Goal: Obtain resource: Obtain resource

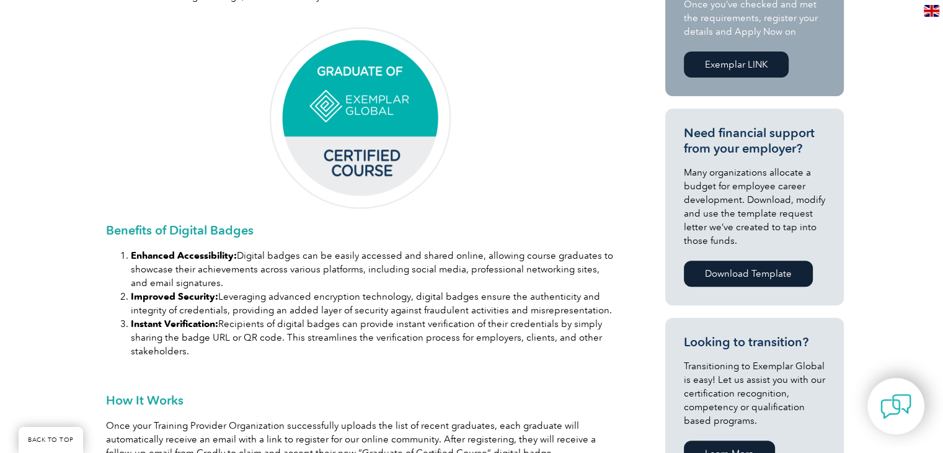
scroll to position [248, 0]
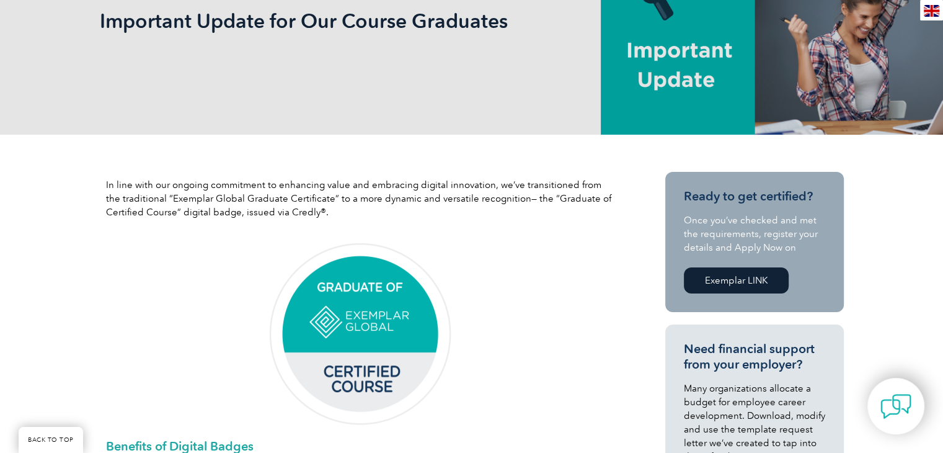
click at [378, 316] on img at bounding box center [360, 334] width 186 height 186
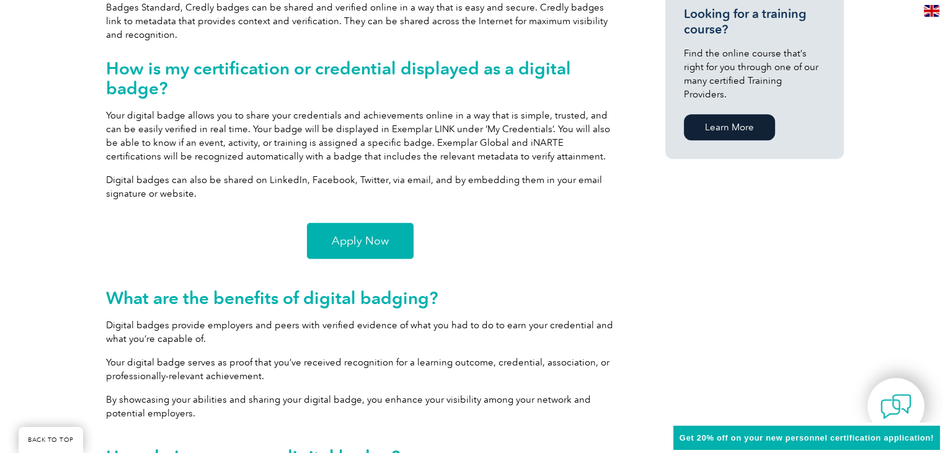
scroll to position [868, 0]
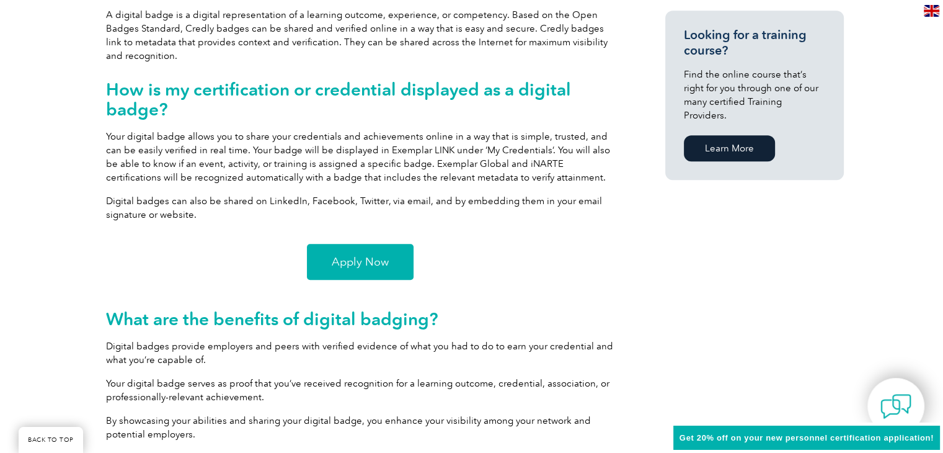
click at [357, 264] on span "Apply Now" at bounding box center [360, 261] width 57 height 11
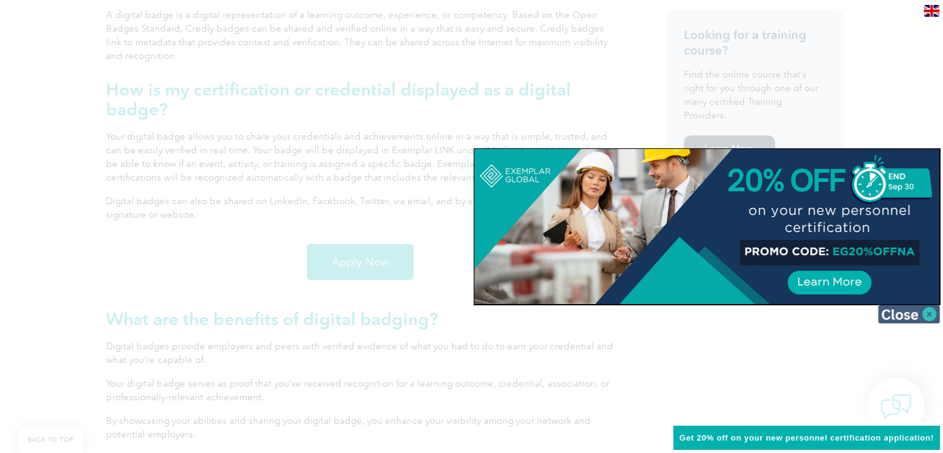
click at [930, 312] on img at bounding box center [909, 313] width 62 height 19
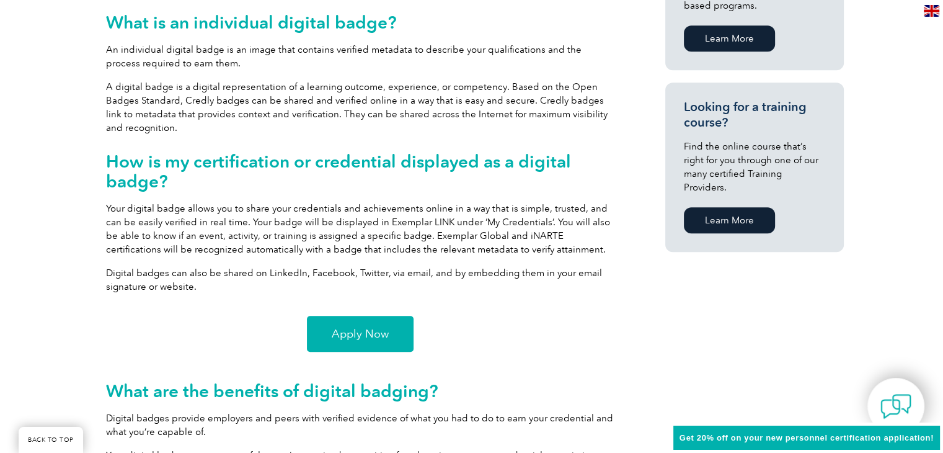
scroll to position [744, 0]
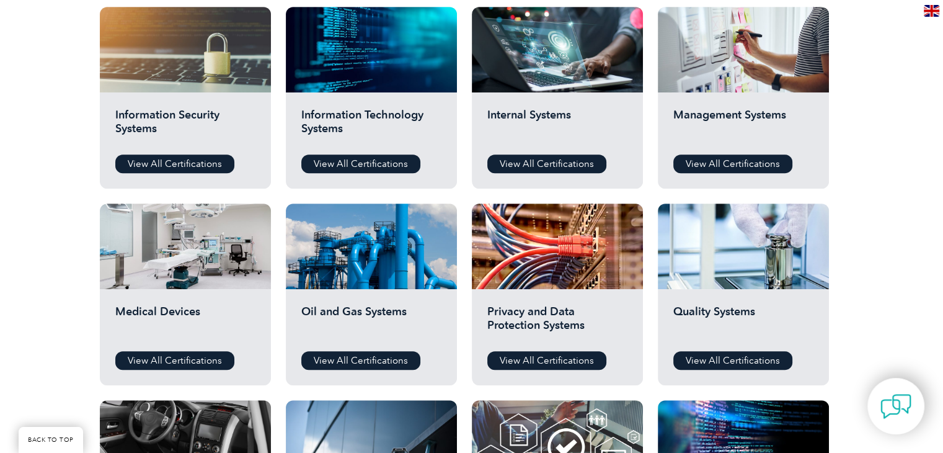
scroll to position [682, 0]
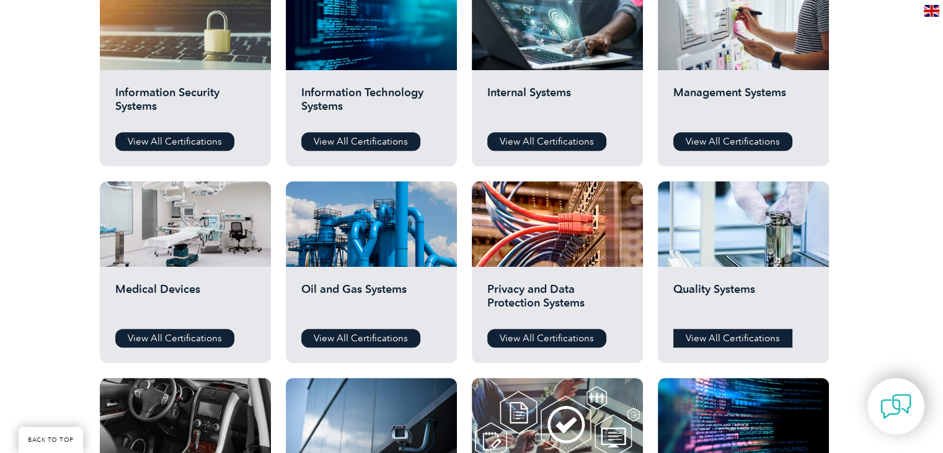
click at [707, 336] on link "View All Certifications" at bounding box center [732, 338] width 119 height 19
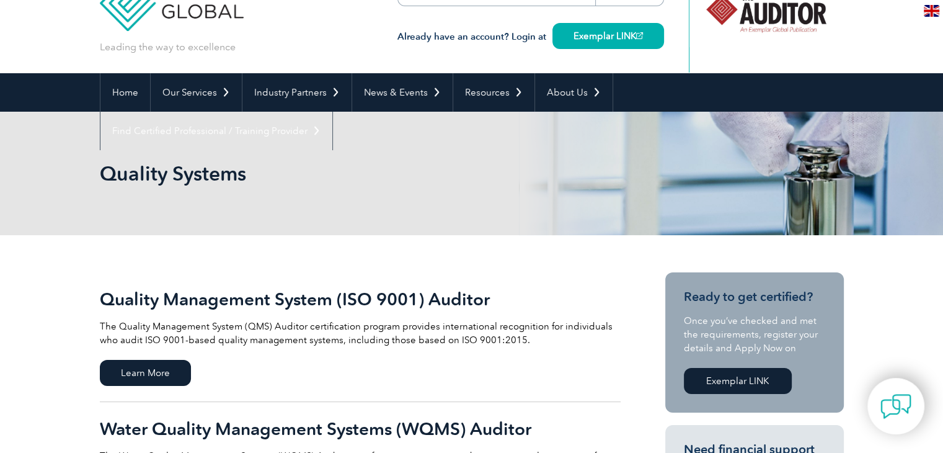
scroll to position [62, 0]
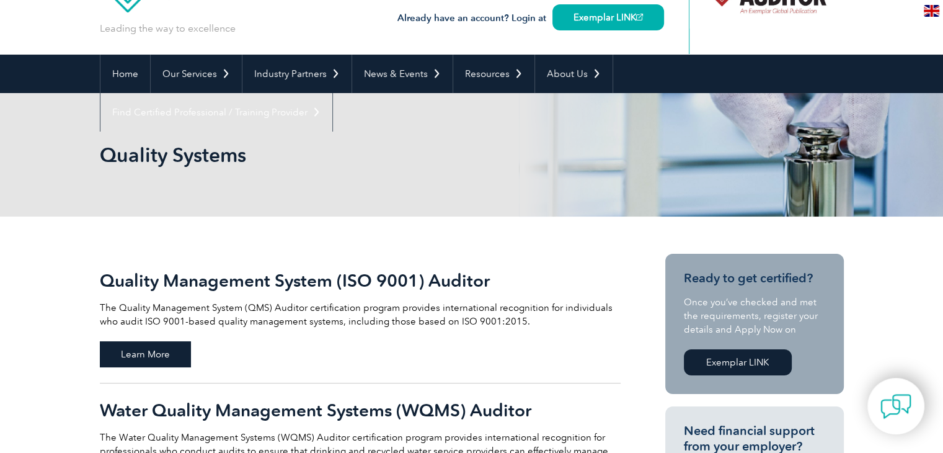
click at [156, 355] on span "Learn More" at bounding box center [145, 354] width 91 height 26
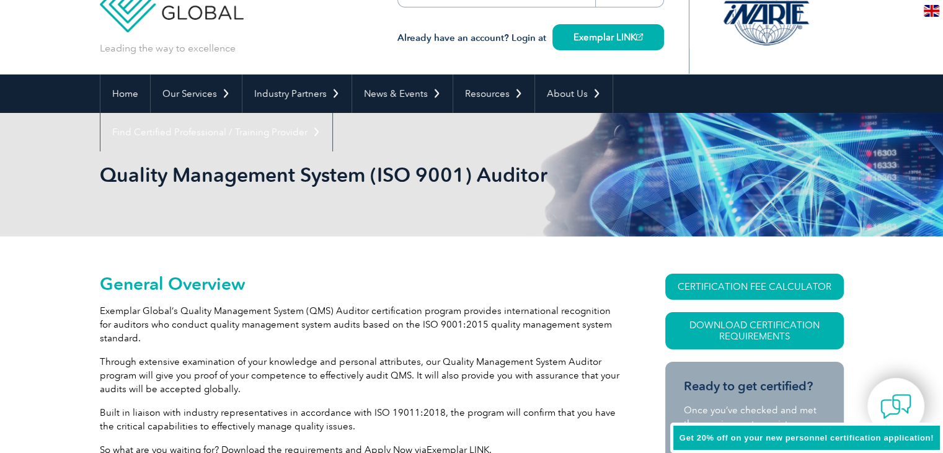
scroll to position [62, 0]
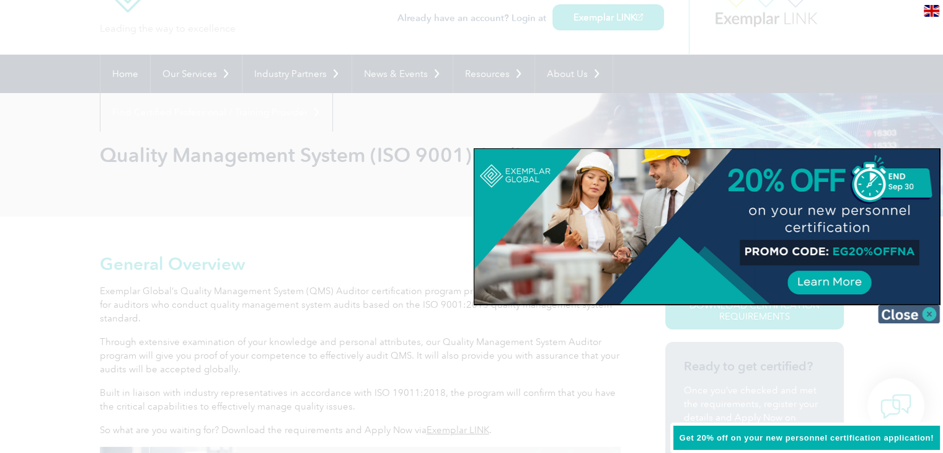
click at [921, 312] on img at bounding box center [909, 313] width 62 height 19
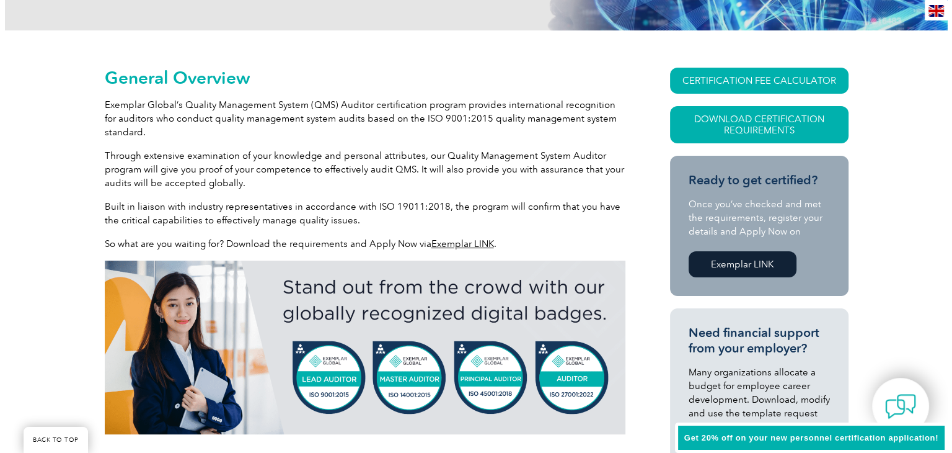
scroll to position [248, 0]
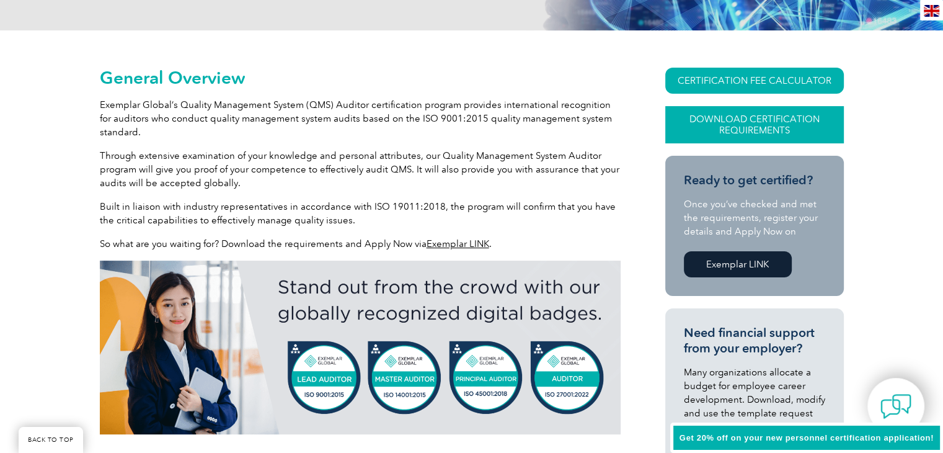
click at [779, 127] on link "Download Certification Requirements" at bounding box center [754, 124] width 179 height 37
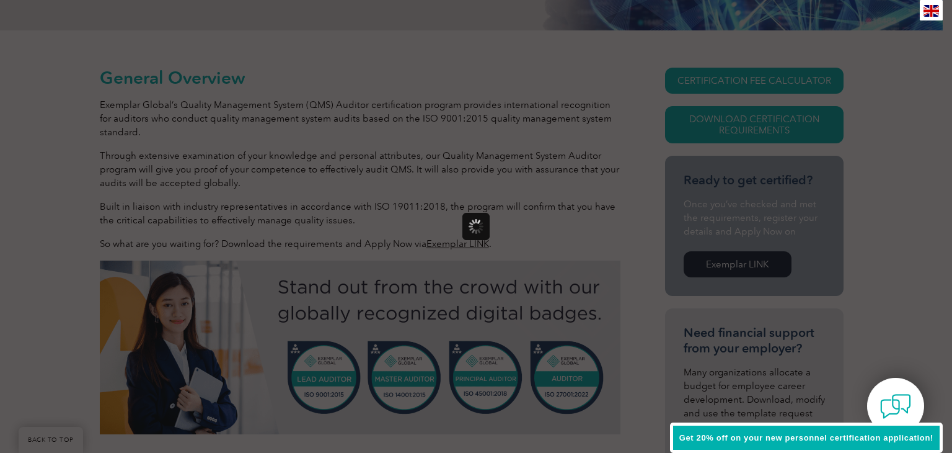
scroll to position [0, 0]
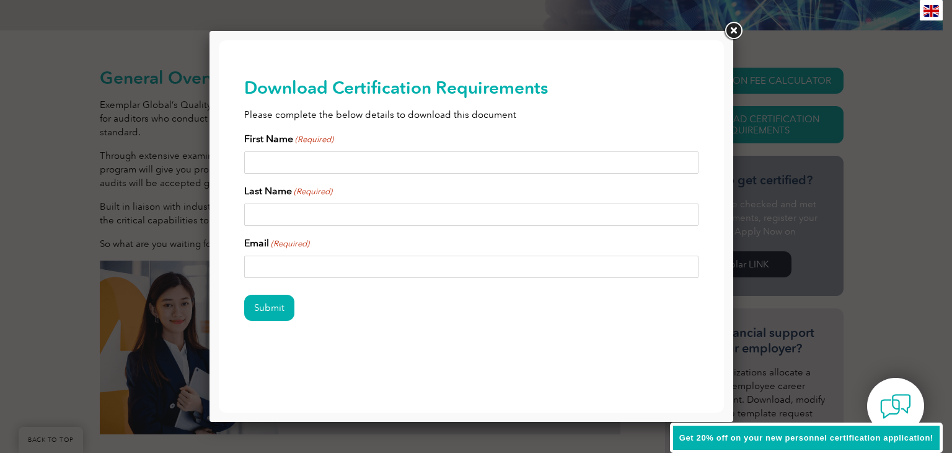
click at [402, 159] on input "First Name (Required)" at bounding box center [471, 162] width 455 height 22
type input "Erdal"
type input "Çığal"
type input "e.cigal89@gmail.com"
click at [262, 308] on input "Submit" at bounding box center [269, 308] width 50 height 26
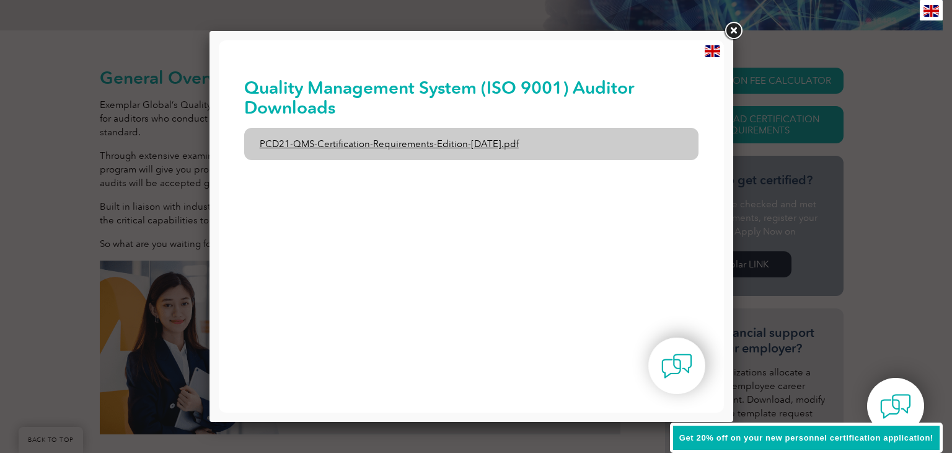
click at [452, 143] on link "PCD21-QMS-Certification-Requirements-Edition-2-April-2022.pdf" at bounding box center [471, 144] width 455 height 32
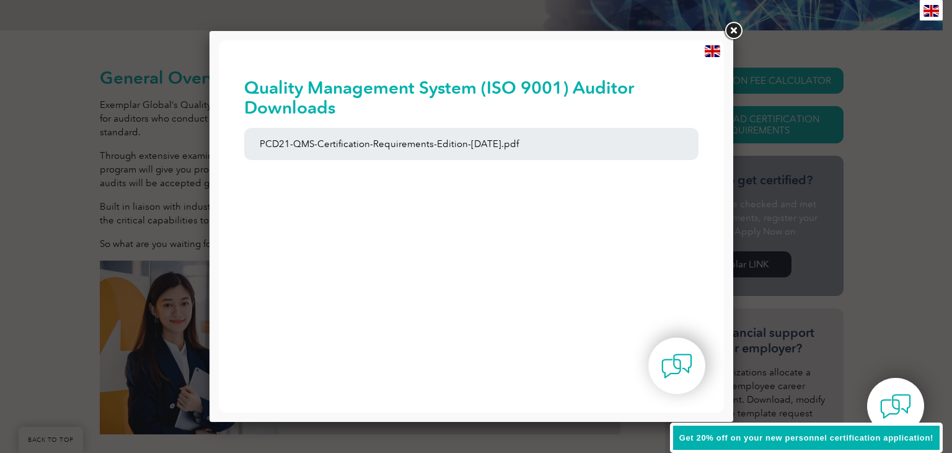
click at [708, 53] on img at bounding box center [713, 51] width 16 height 12
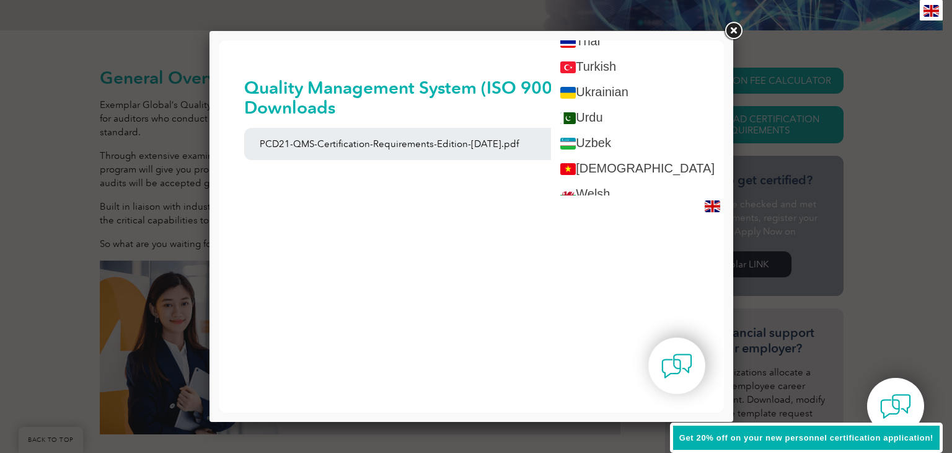
scroll to position [2294, 0]
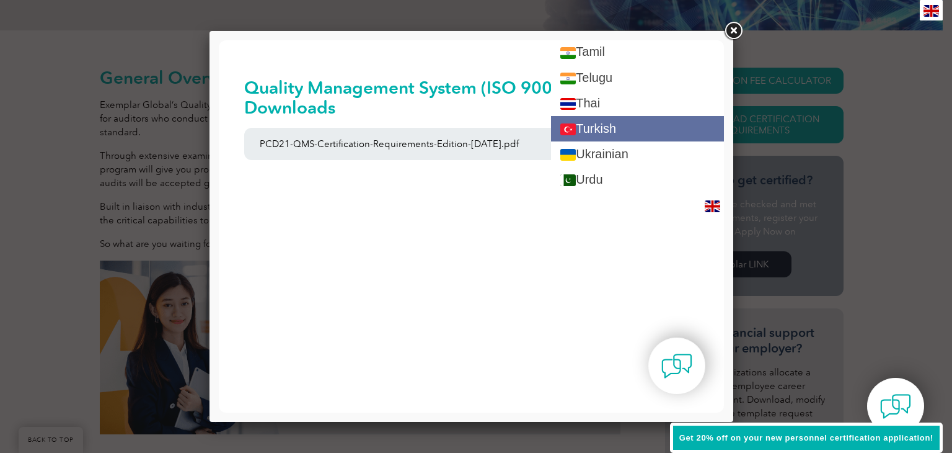
click at [635, 127] on link "Turkish" at bounding box center [637, 128] width 173 height 25
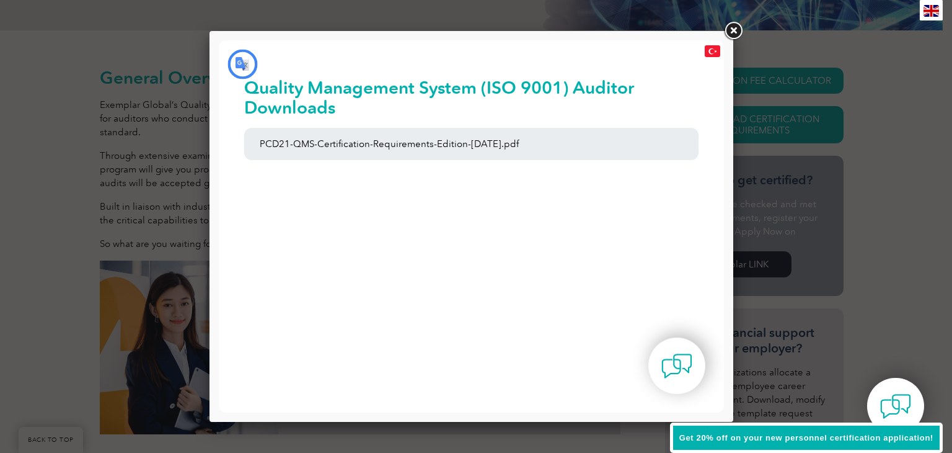
scroll to position [0, 0]
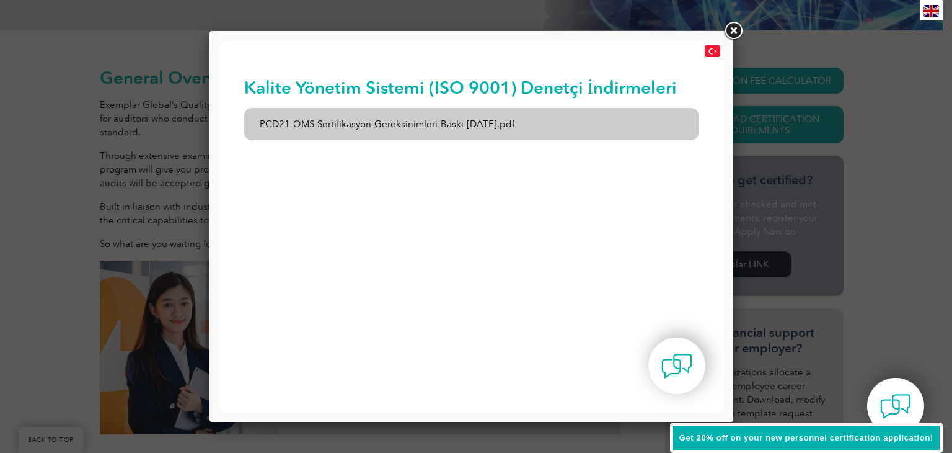
click at [430, 120] on font "PCD21-QMS-Sertifikasyon-Gereksinimleri-Baskı-2-Nisan-2022.pdf" at bounding box center [387, 123] width 255 height 11
click at [469, 122] on font "PCD21-QMS-Sertifikasyon-Gereksinimleri-Baskı-2-Nisan-2022.pdf" at bounding box center [387, 123] width 255 height 11
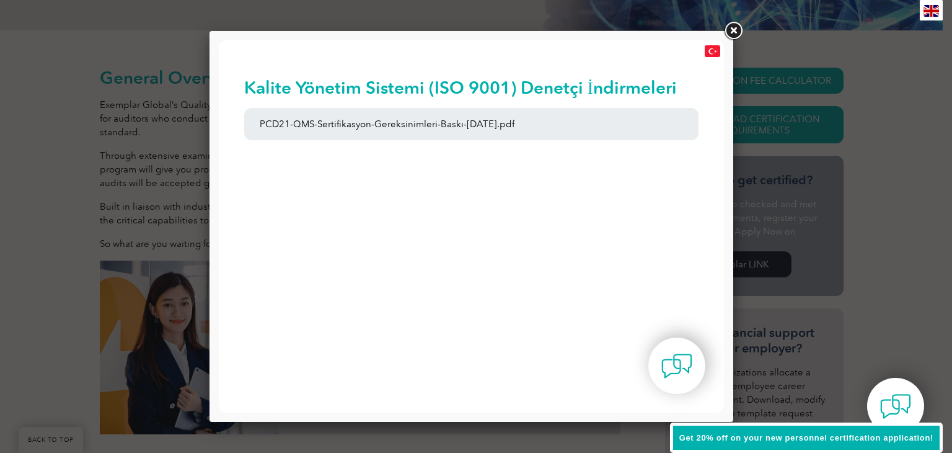
click at [737, 31] on link at bounding box center [733, 31] width 22 height 22
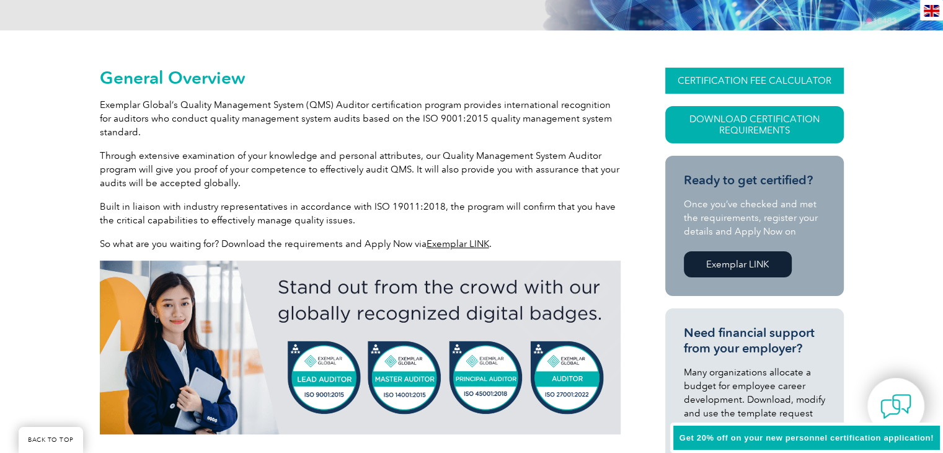
click at [714, 81] on link "CERTIFICATION FEE CALCULATOR" at bounding box center [754, 81] width 179 height 26
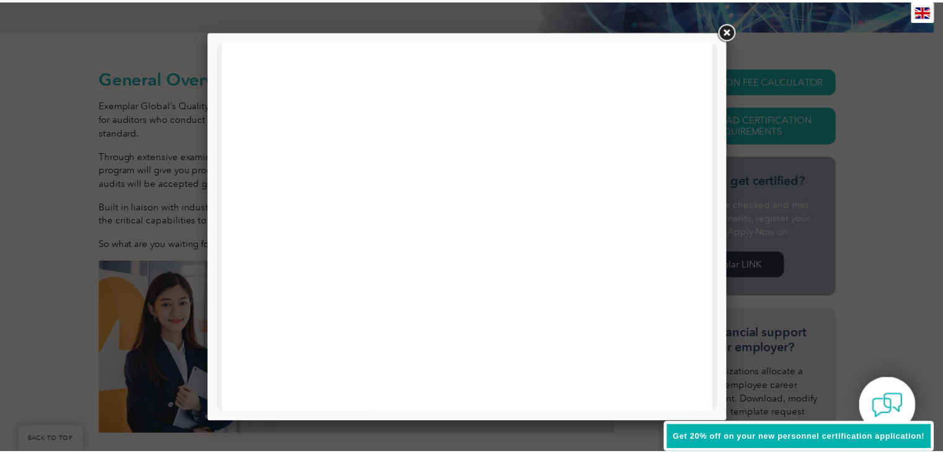
scroll to position [592, 0]
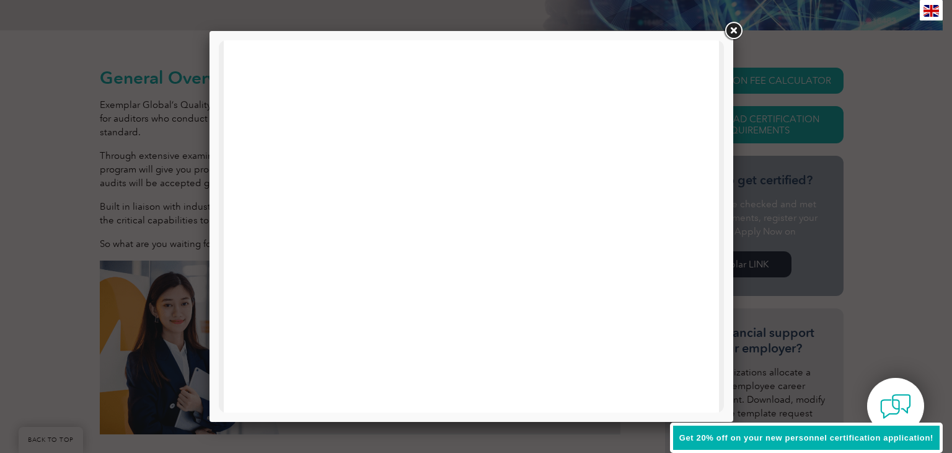
click at [732, 28] on link at bounding box center [733, 31] width 22 height 22
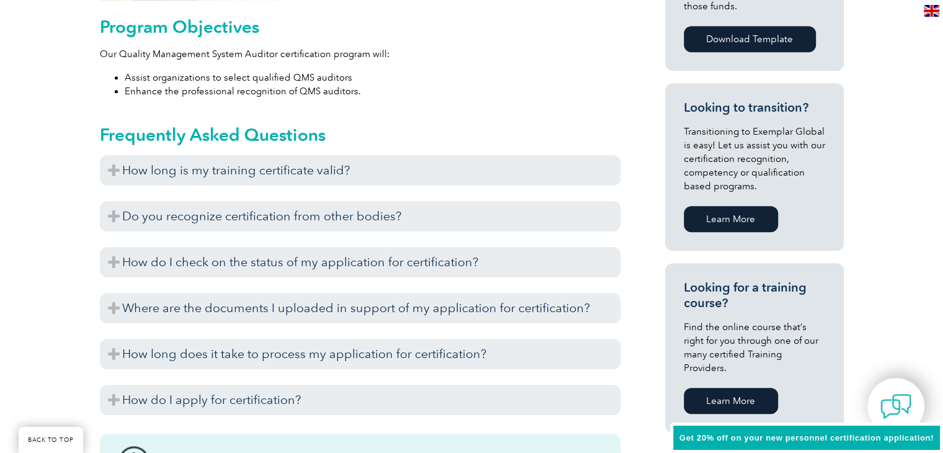
scroll to position [744, 0]
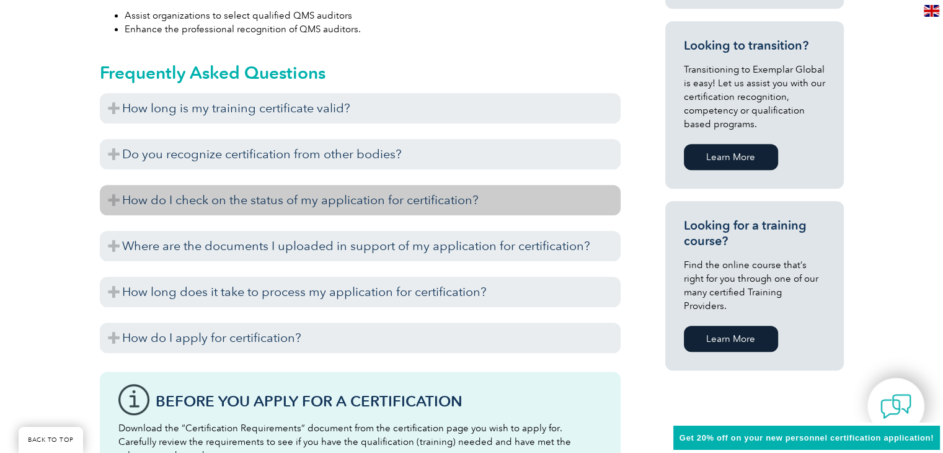
click at [399, 197] on h3 "How do I check on the status of my application for certification?" at bounding box center [360, 200] width 521 height 30
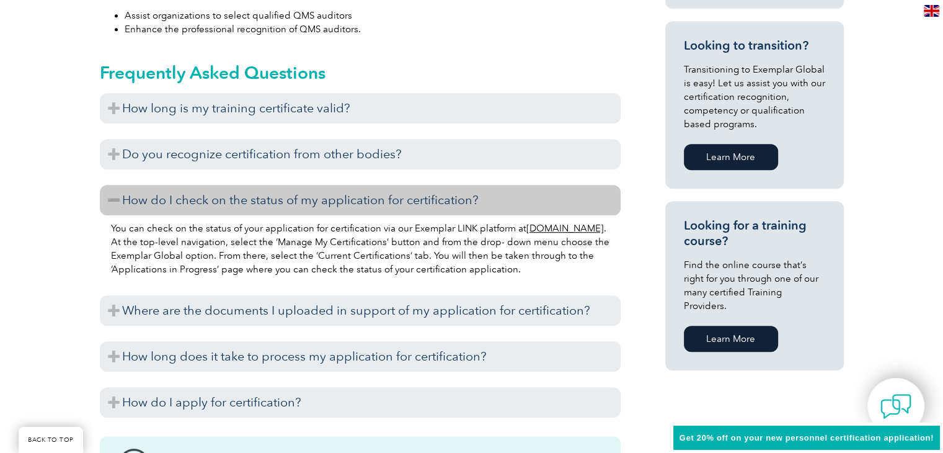
click at [526, 234] on link "www.exemplarlink.org" at bounding box center [565, 228] width 78 height 11
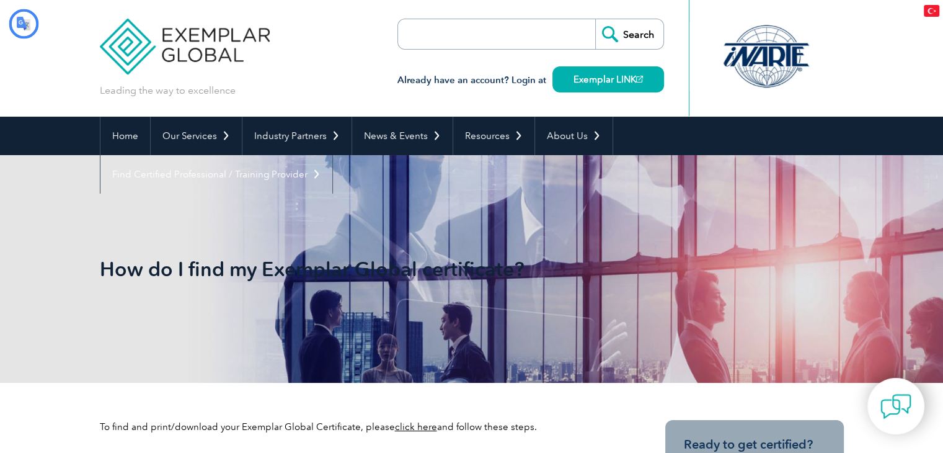
type input "Aramak"
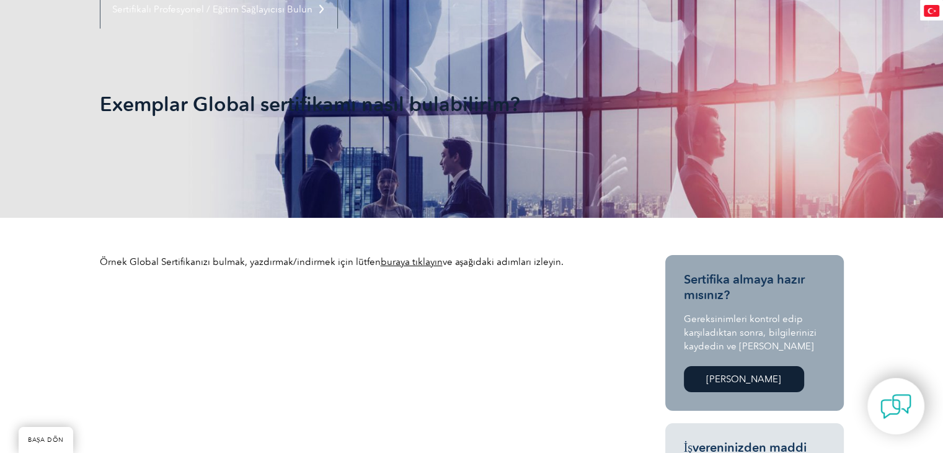
scroll to position [186, 0]
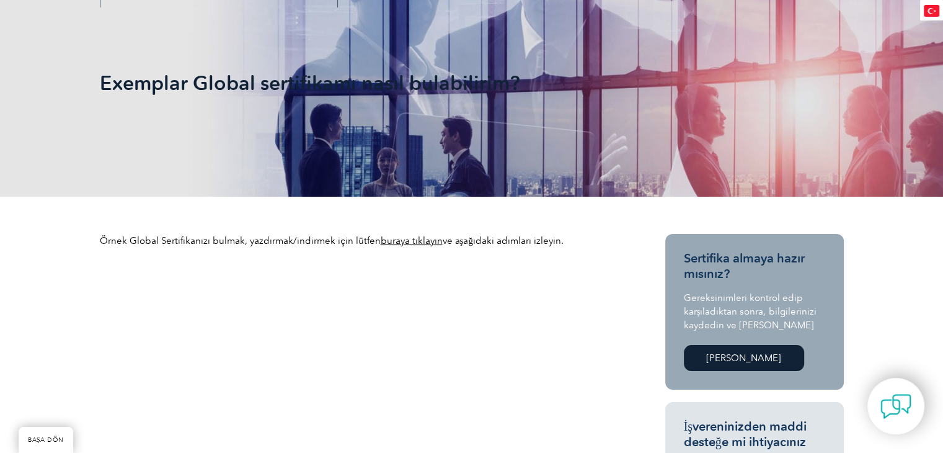
click at [409, 241] on font "buraya tıklayın" at bounding box center [412, 240] width 62 height 11
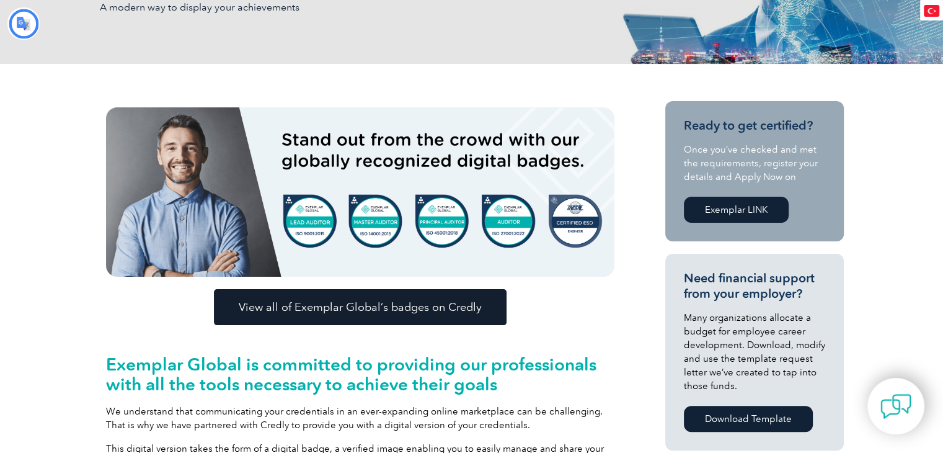
scroll to position [496, 0]
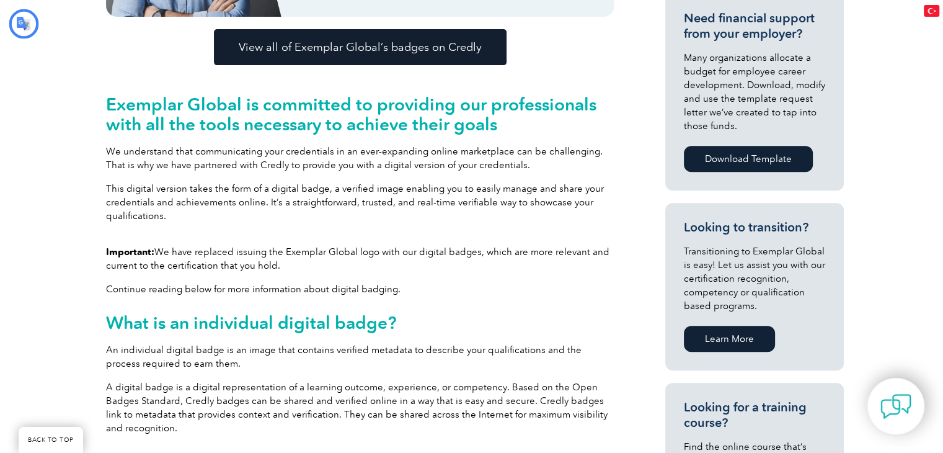
type input "Aramak"
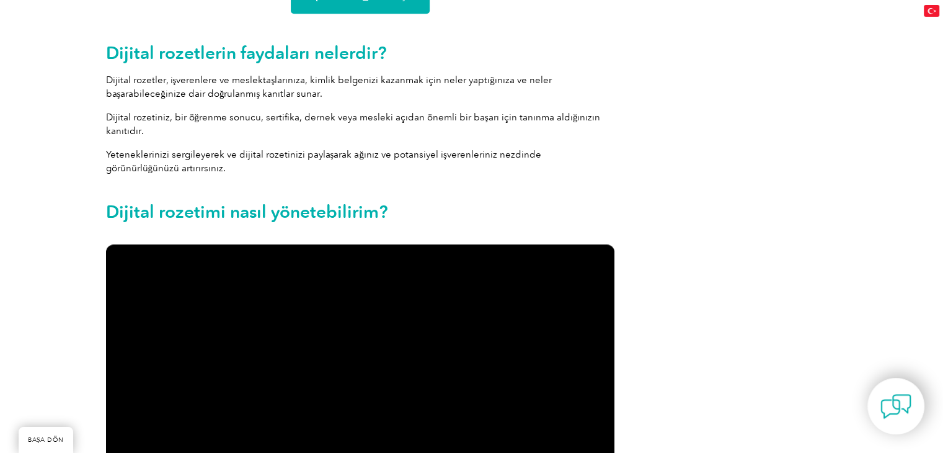
scroll to position [1426, 0]
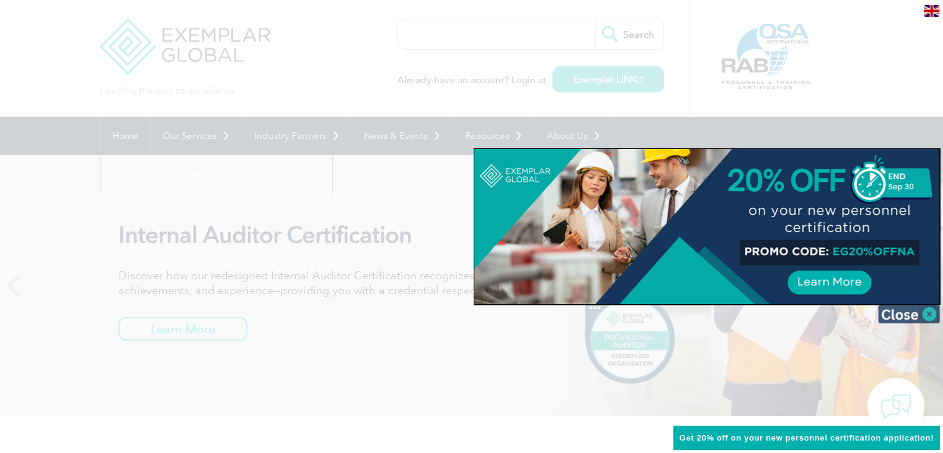
click at [926, 313] on img at bounding box center [909, 313] width 62 height 19
